Goal: Share content: Share content

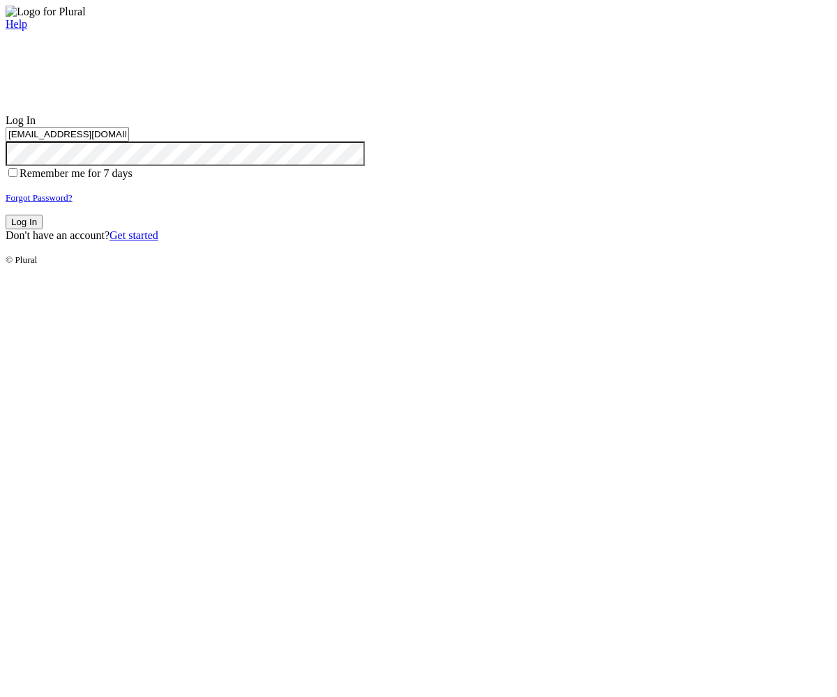
type input "[EMAIL_ADDRESS][DOMAIN_NAME]"
click at [43, 229] on button "Log In" at bounding box center [24, 222] width 37 height 15
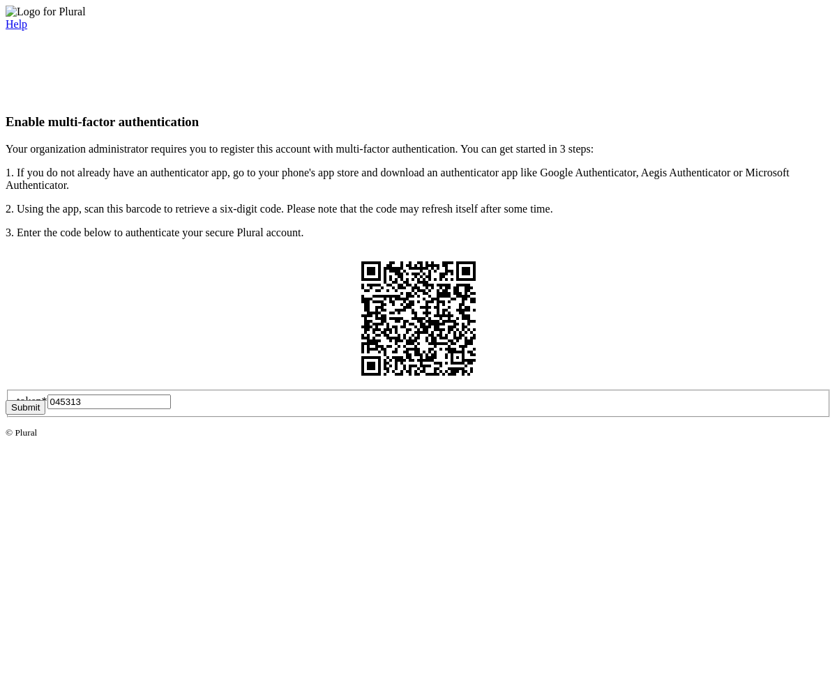
type input "045313"
click at [45, 415] on button "Submit" at bounding box center [26, 407] width 40 height 15
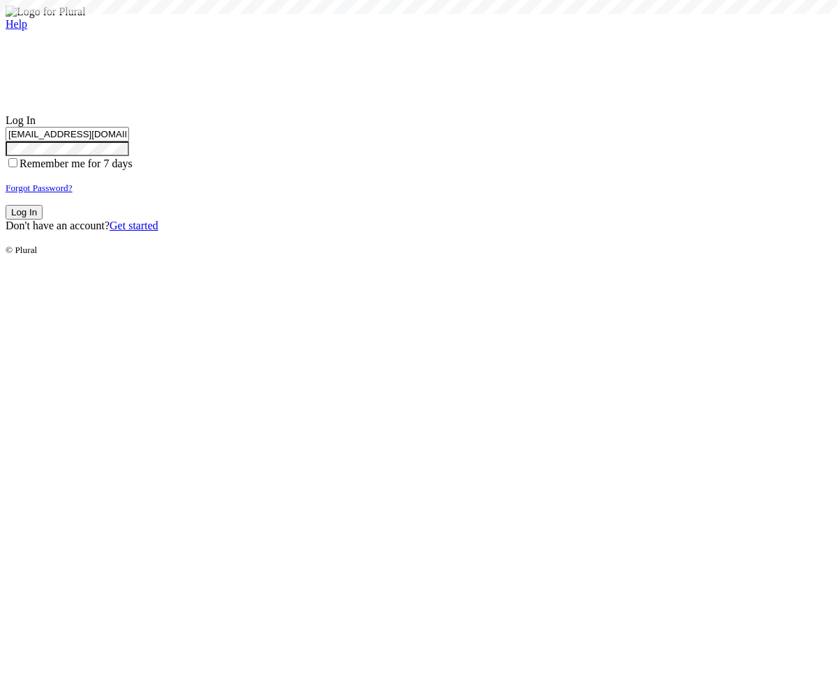
type input "[EMAIL_ADDRESS][DOMAIN_NAME]"
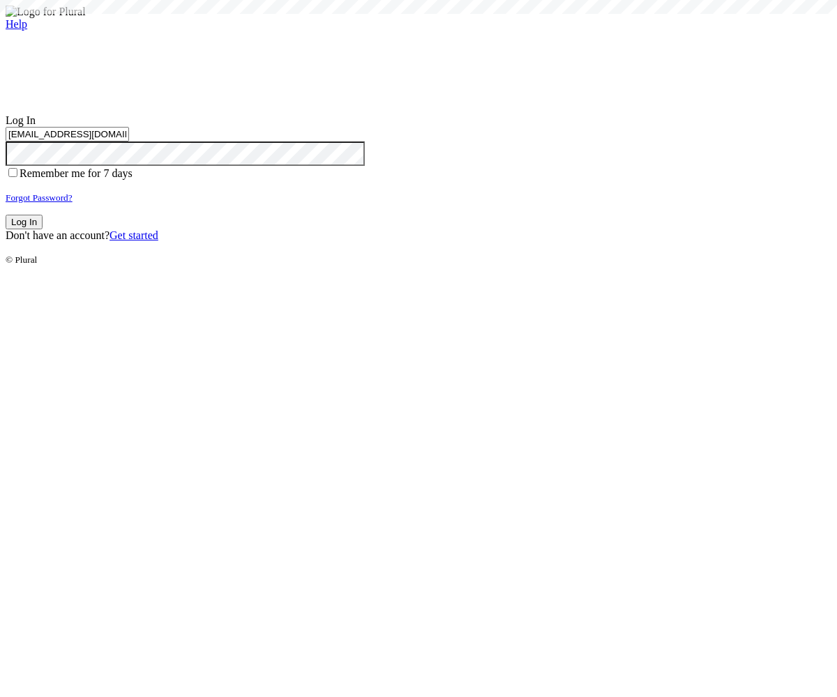
click at [43, 229] on button "Log In" at bounding box center [24, 222] width 37 height 15
click at [73, 203] on small "Forgot Password?" at bounding box center [39, 198] width 67 height 10
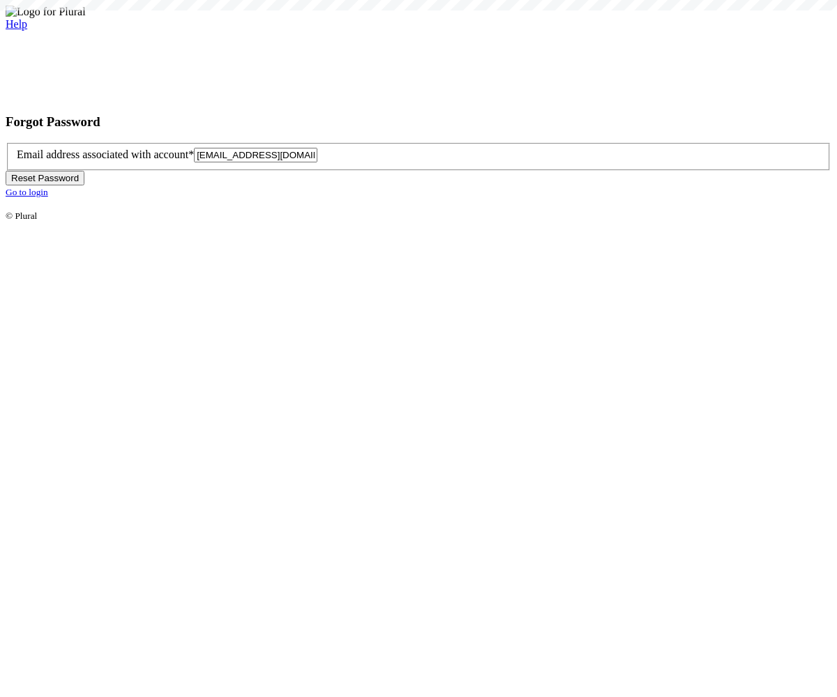
click at [84, 186] on button "Reset Password" at bounding box center [45, 178] width 79 height 15
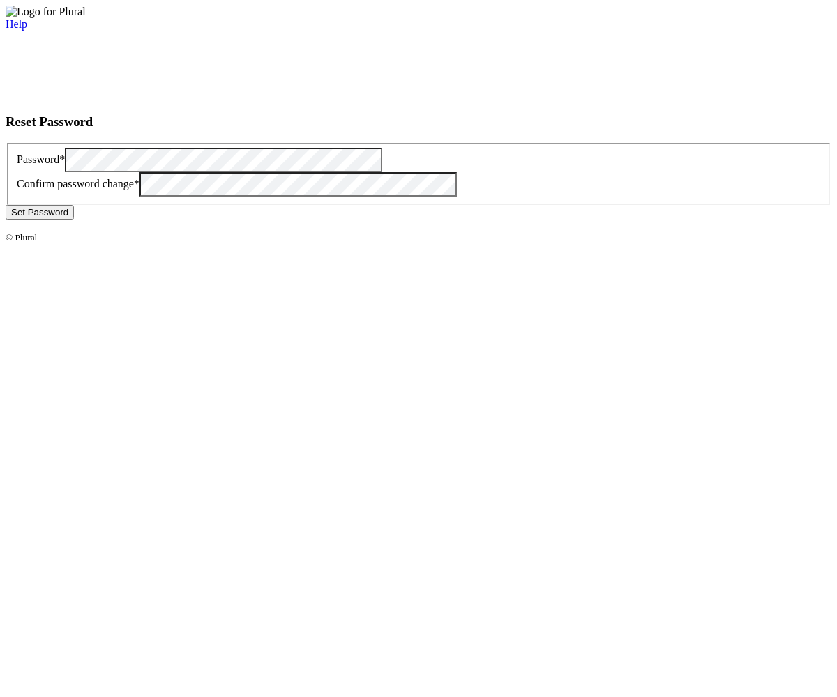
click at [74, 220] on button "Set Password" at bounding box center [40, 212] width 68 height 15
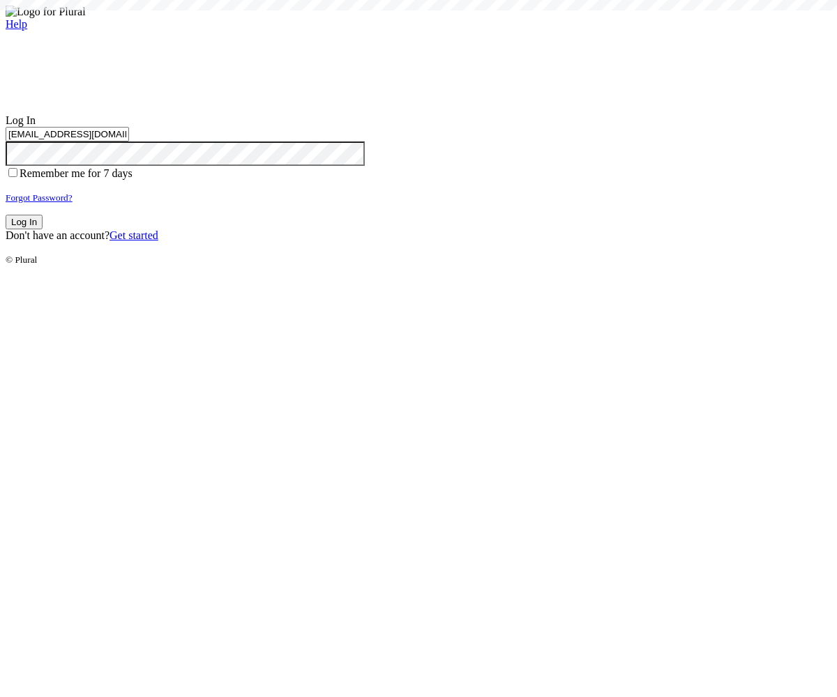
type input "test-1759386529-6@civiceagle.com"
click at [43, 229] on button "Log In" at bounding box center [24, 222] width 37 height 15
type input "[EMAIL_ADDRESS][DOMAIN_NAME]"
click at [43, 229] on button "Log In" at bounding box center [24, 222] width 37 height 15
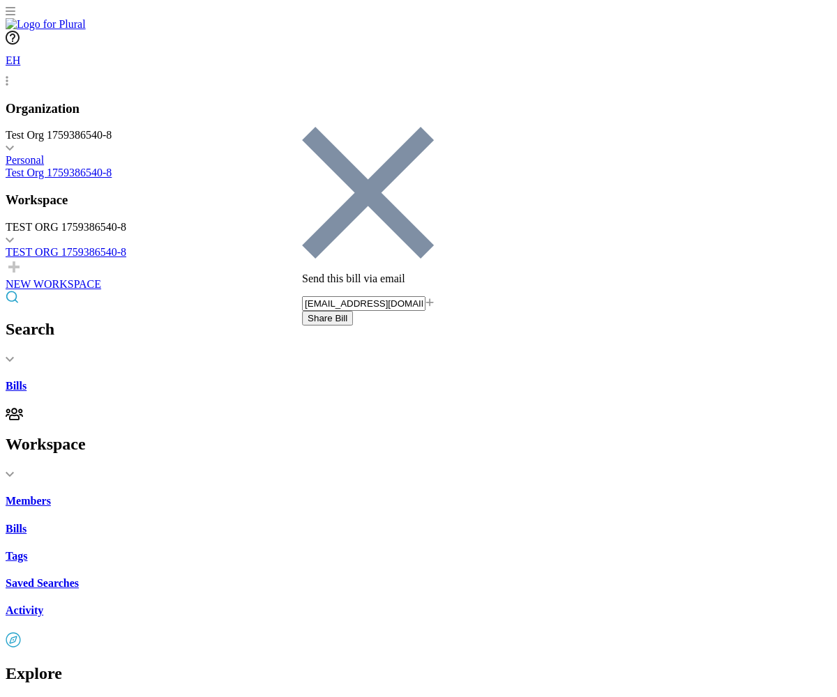
type input "share-email-test@civiceagle-test.com"
click at [353, 311] on button "Share Bill" at bounding box center [327, 318] width 51 height 15
